Goal: Transaction & Acquisition: Purchase product/service

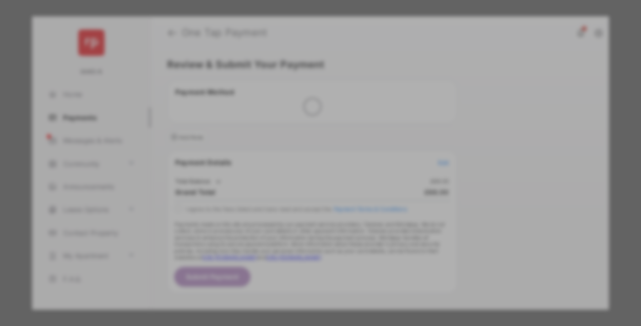
click at [304, 177] on div "Other Amount" at bounding box center [303, 184] width 148 height 16
type input "***"
click at [289, 242] on button "Save" at bounding box center [289, 242] width 46 height 22
